Goal: Information Seeking & Learning: Learn about a topic

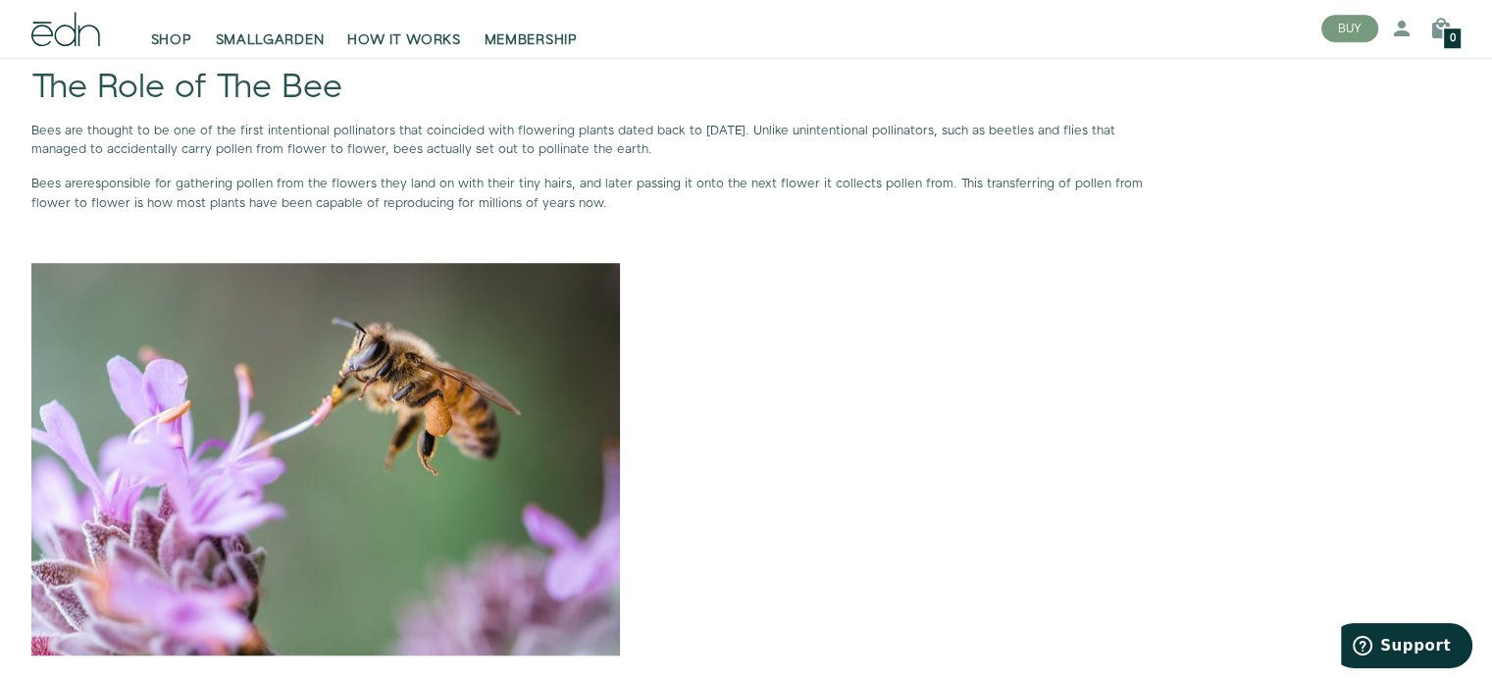
scroll to position [1389, 0]
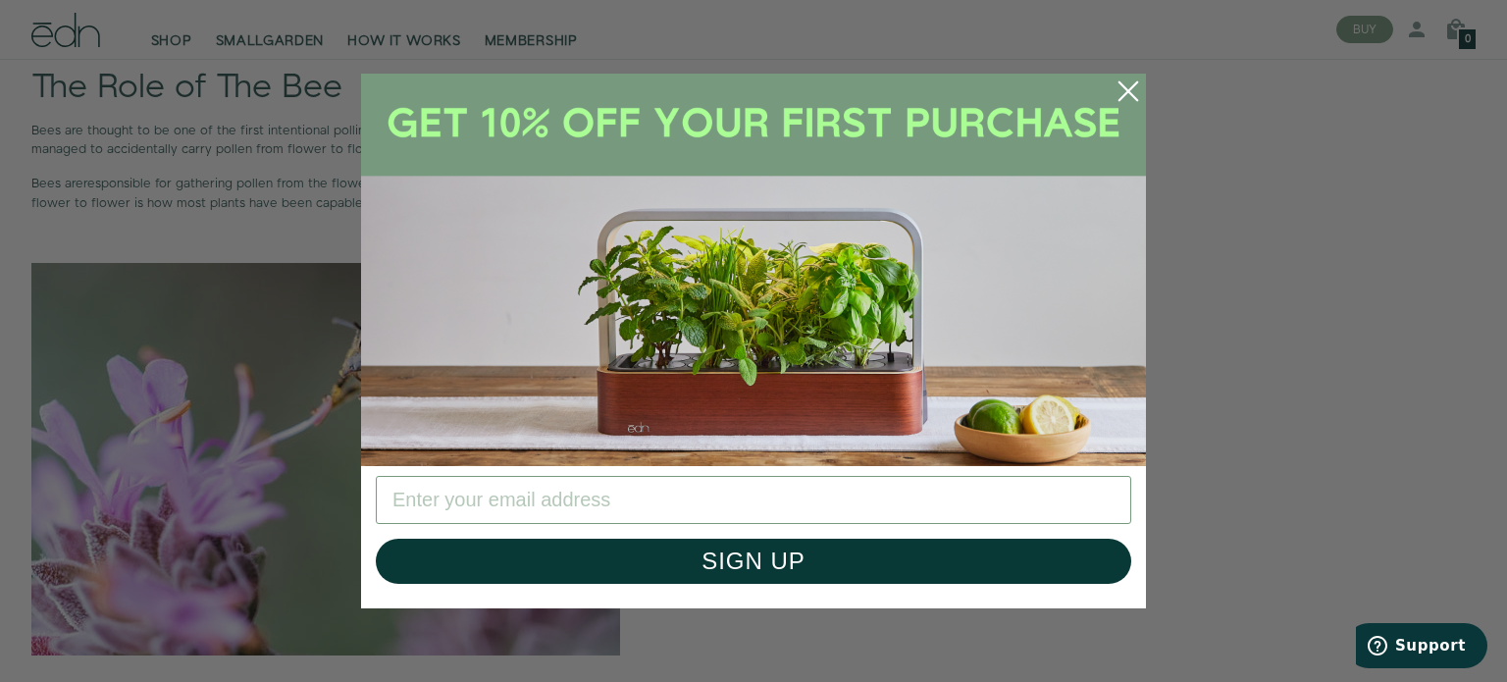
click at [1130, 93] on icon "Close dialog" at bounding box center [1129, 91] width 18 height 18
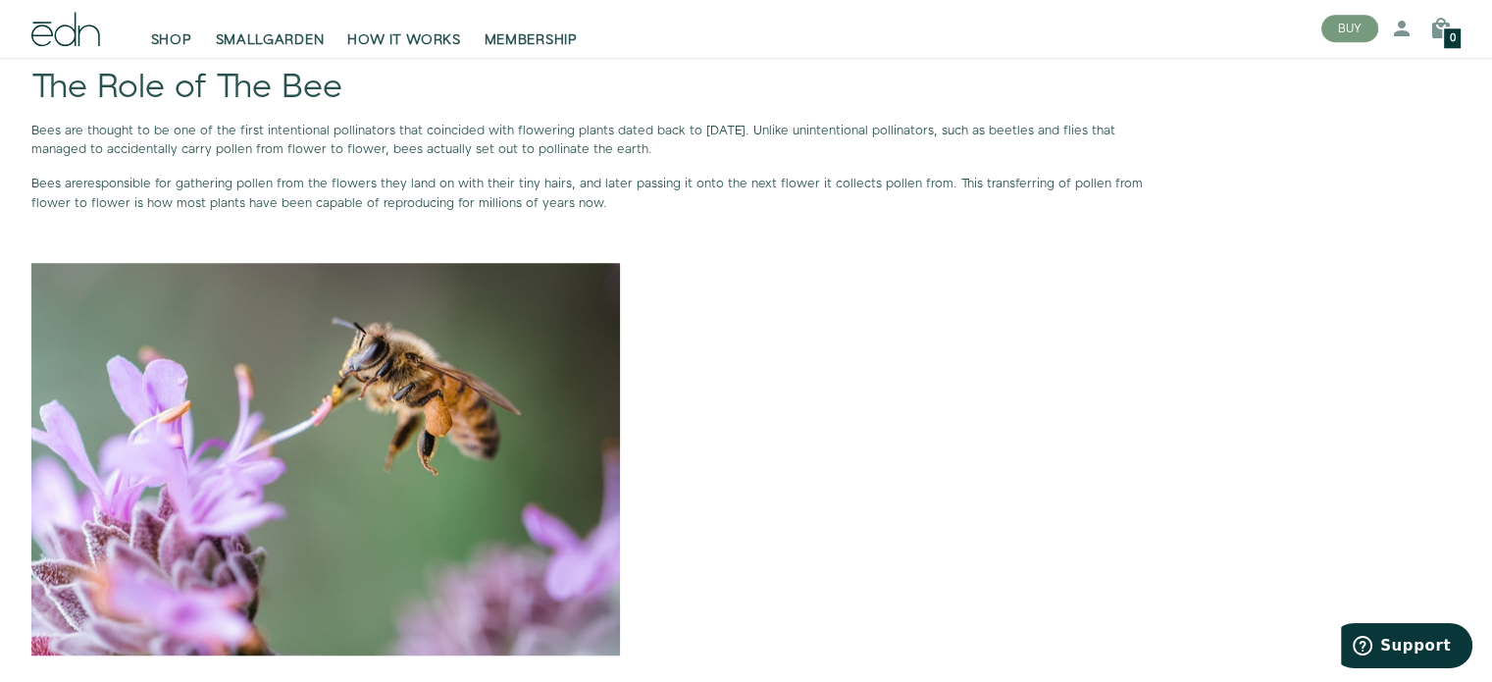
drag, startPoint x: 725, startPoint y: 7, endPoint x: 668, endPoint y: 38, distance: 65.0
click at [668, 38] on div "SHOP SMALLGARDEN HOW IT WORKS MEMBERSHIP" at bounding box center [711, 29] width 1190 height 43
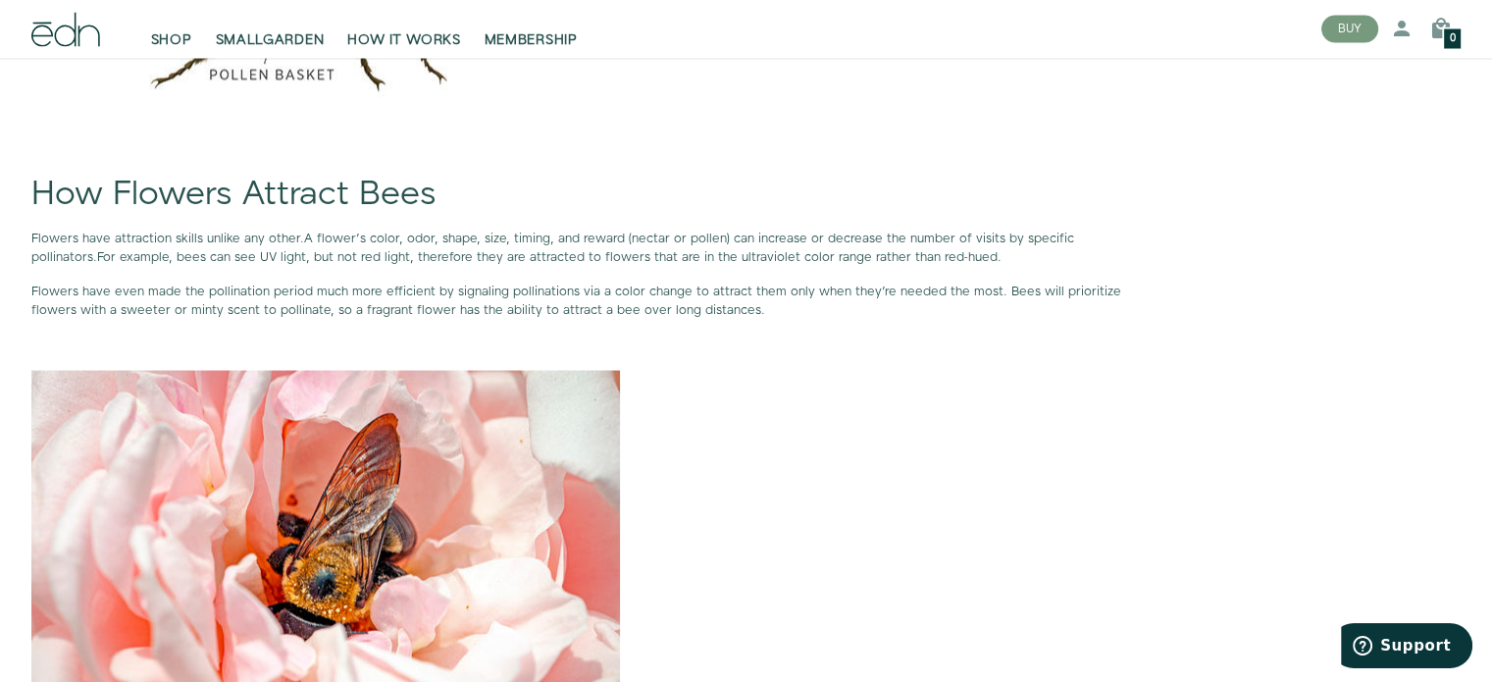
scroll to position [3615, 0]
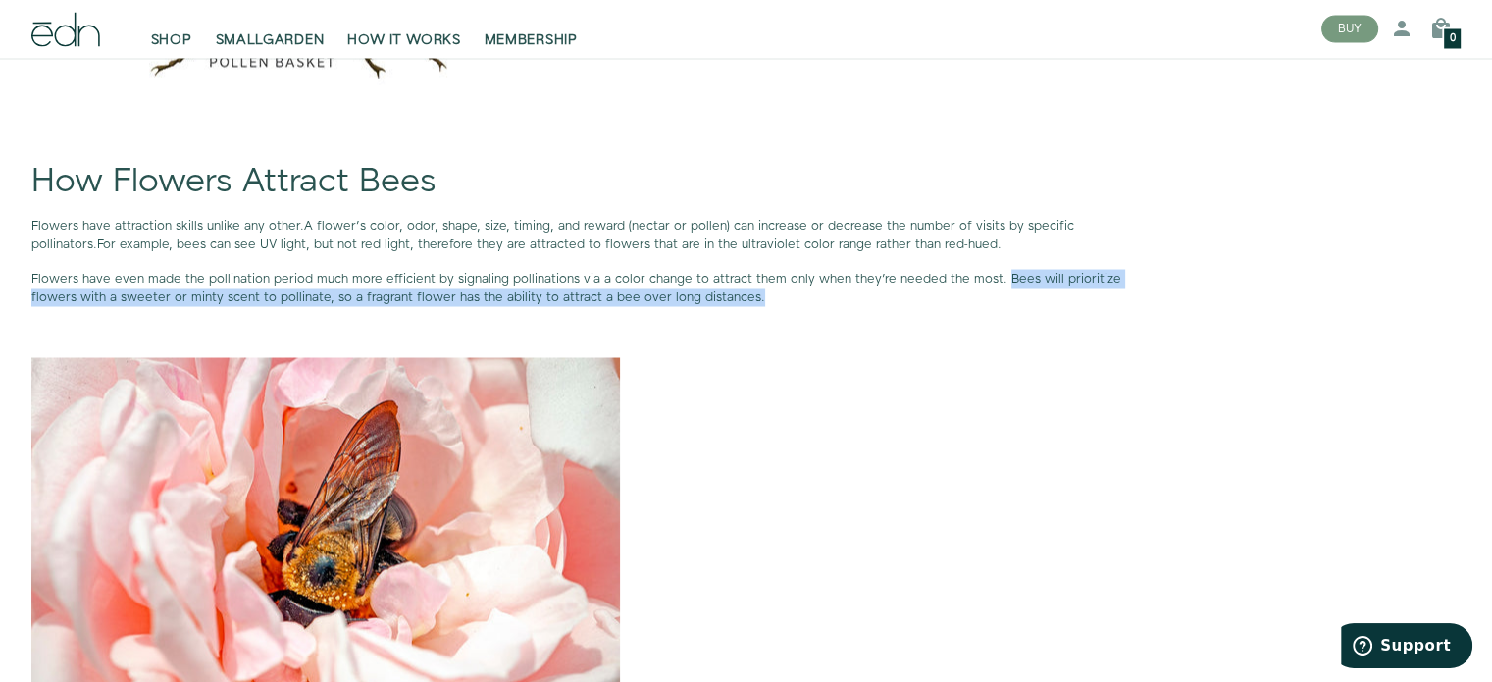
drag, startPoint x: 992, startPoint y: 274, endPoint x: 701, endPoint y: 292, distance: 292.0
click at [701, 292] on p "Flowers have even made the pollination period much more efficient by signaling …" at bounding box center [593, 287] width 1124 height 37
drag, startPoint x: 283, startPoint y: 296, endPoint x: 699, endPoint y: 297, distance: 416.0
click at [699, 297] on p "Flowers have even made the pollination period much more efficient by signaling …" at bounding box center [593, 287] width 1124 height 37
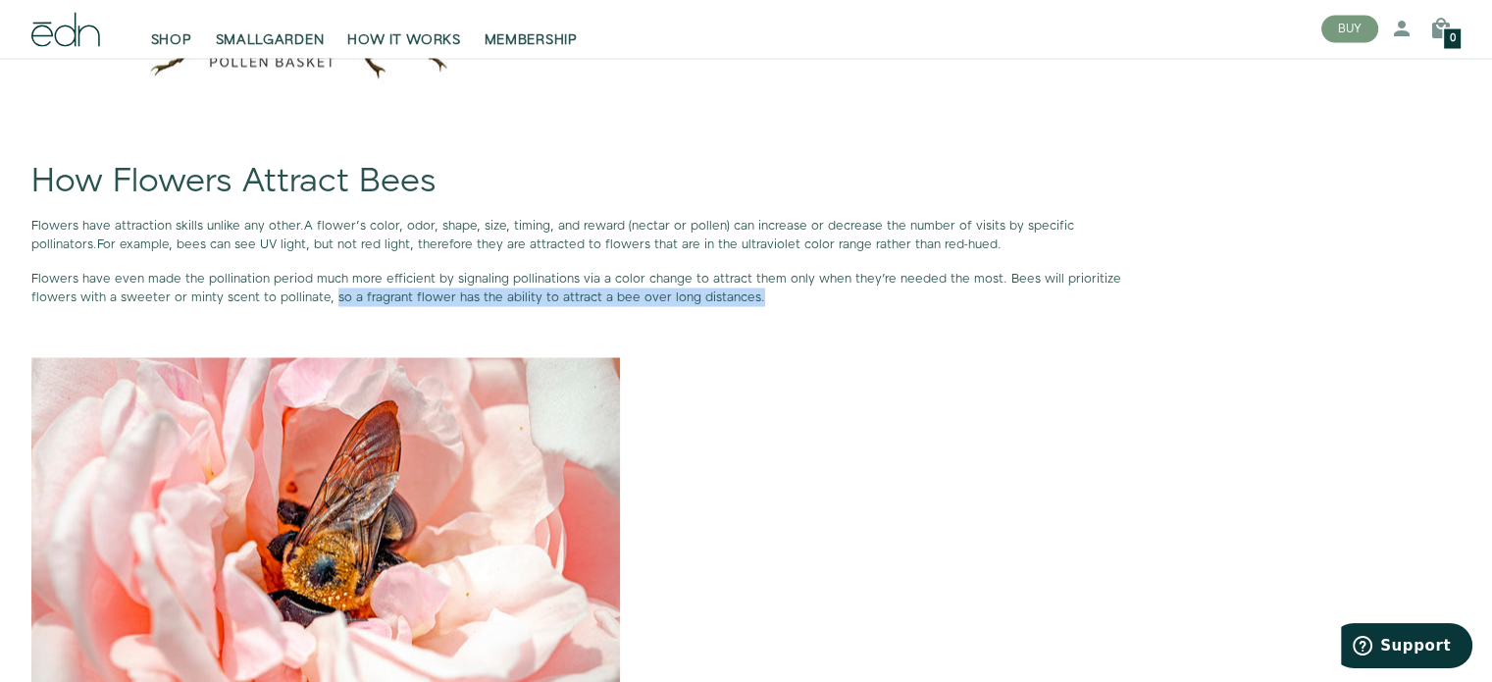
copy p "so a fragrant flower has the ability to attract a bee over long distances."
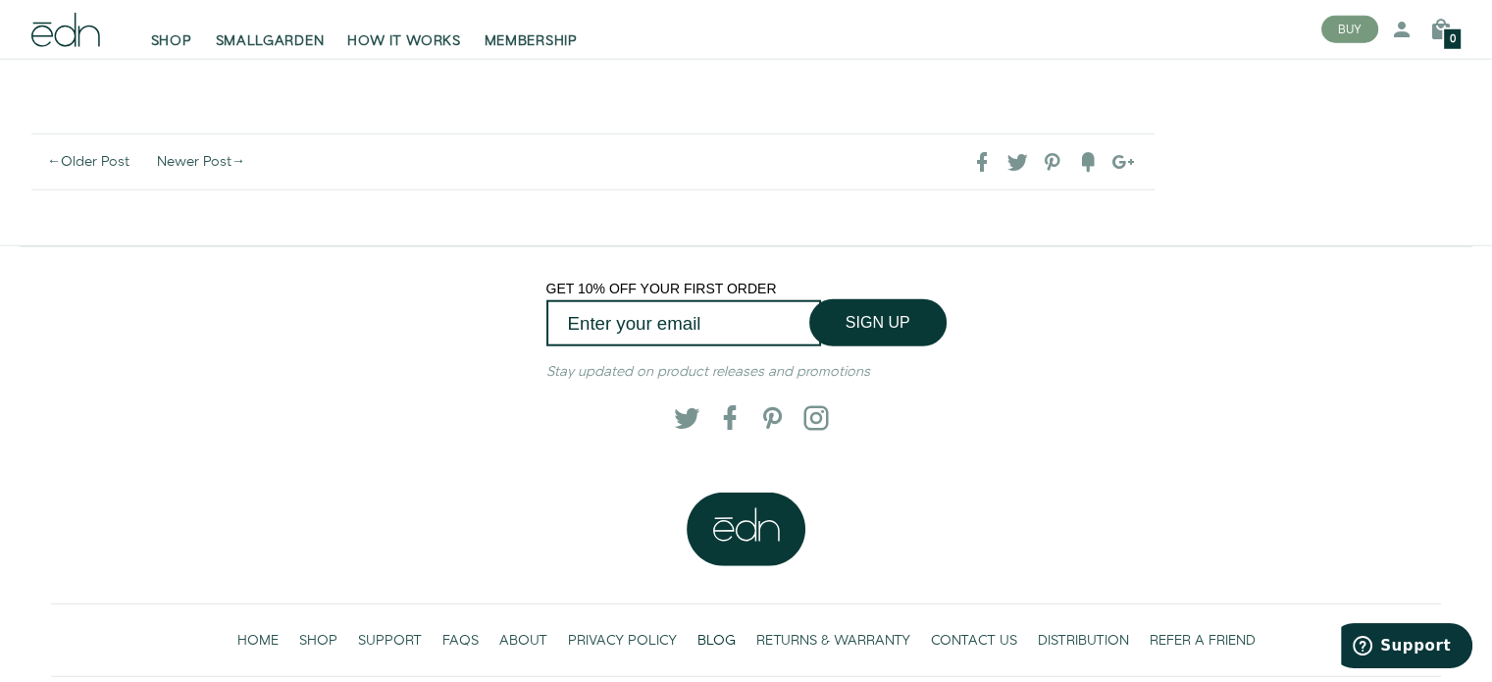
scroll to position [5044, 0]
